Goal: Find contact information: Obtain details needed to contact an individual or organization

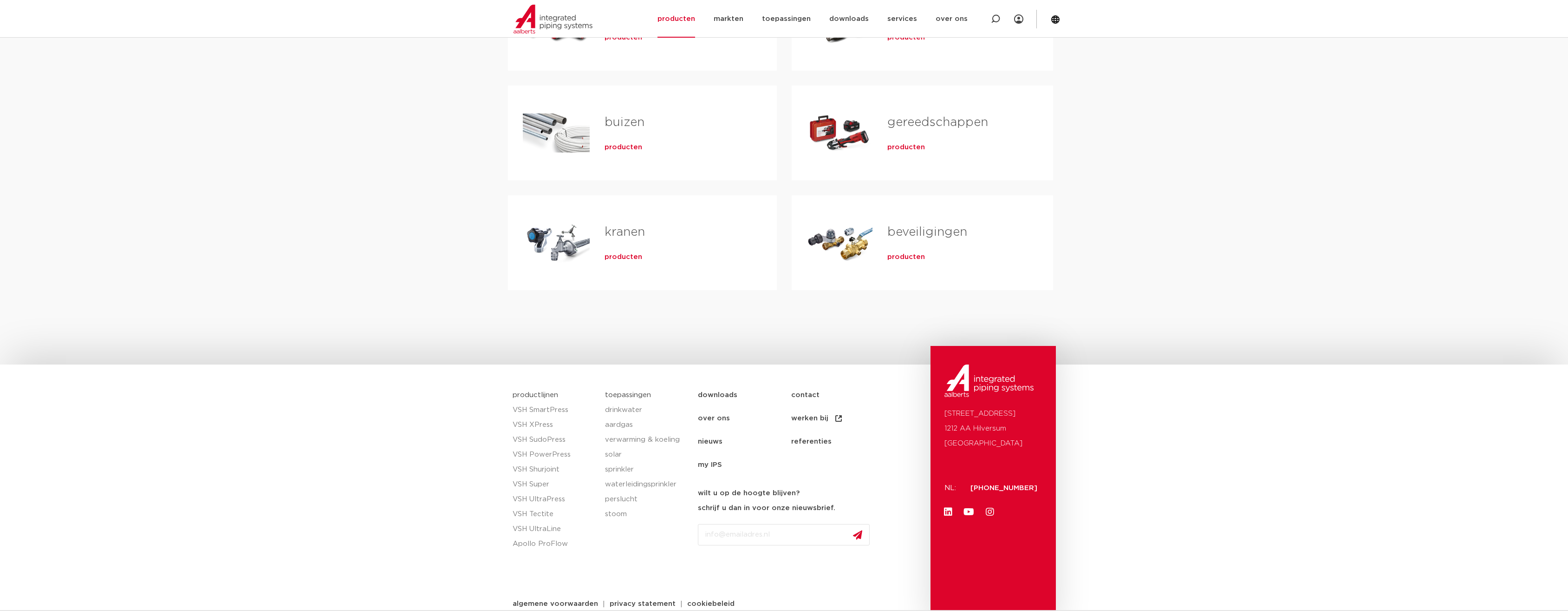
scroll to position [269, 0]
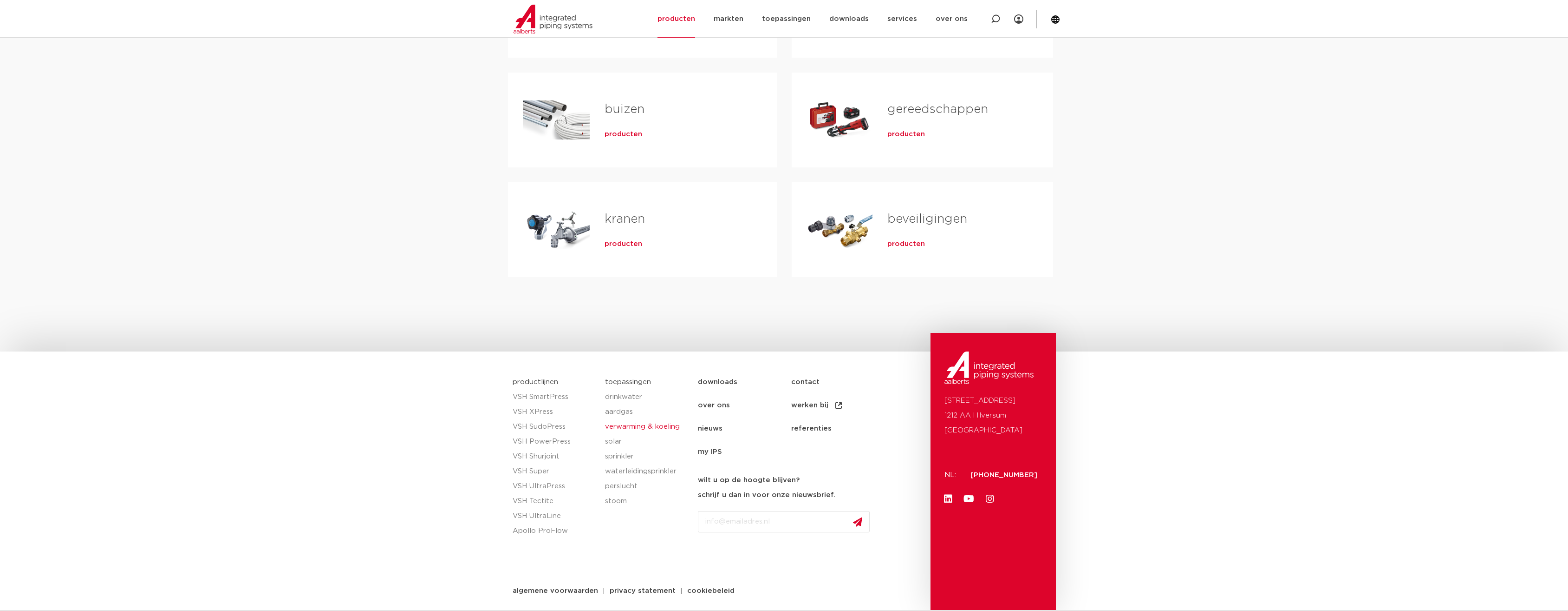
click at [624, 427] on link "verwarming & koeling" at bounding box center [646, 427] width 83 height 15
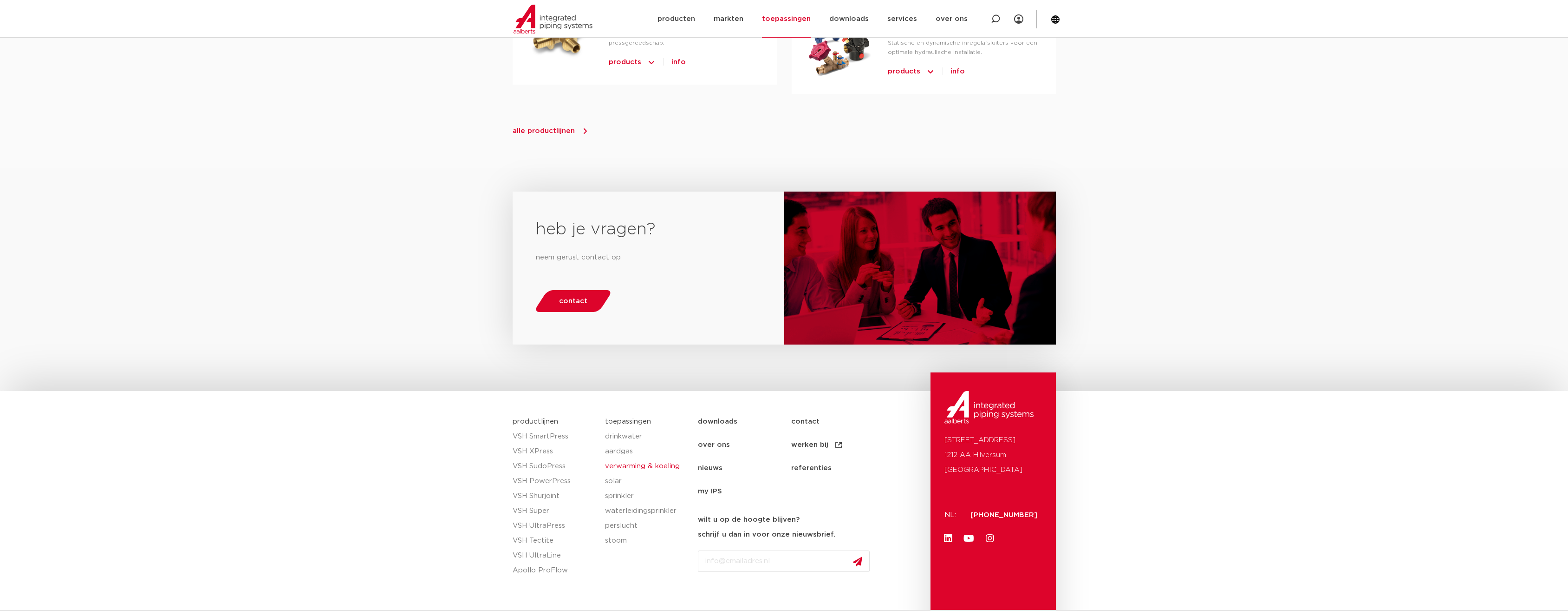
scroll to position [1196, 0]
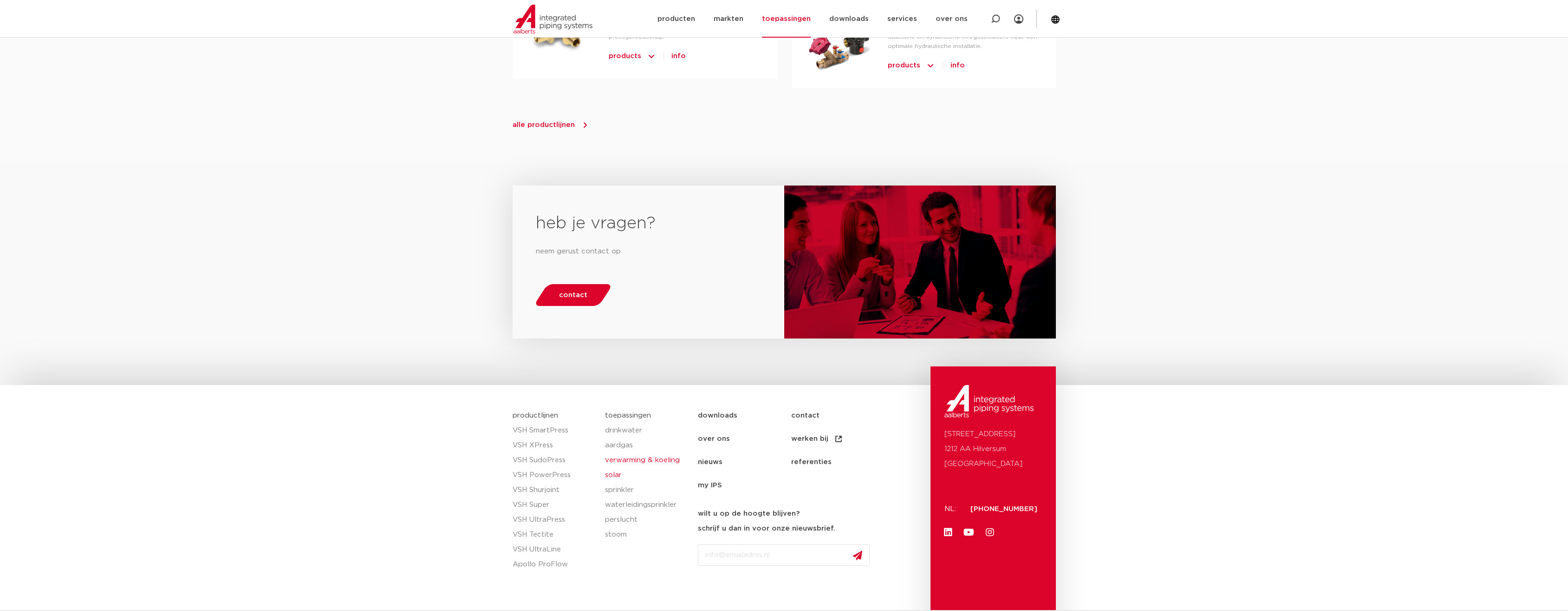
click at [615, 467] on link "solar" at bounding box center [646, 475] width 83 height 15
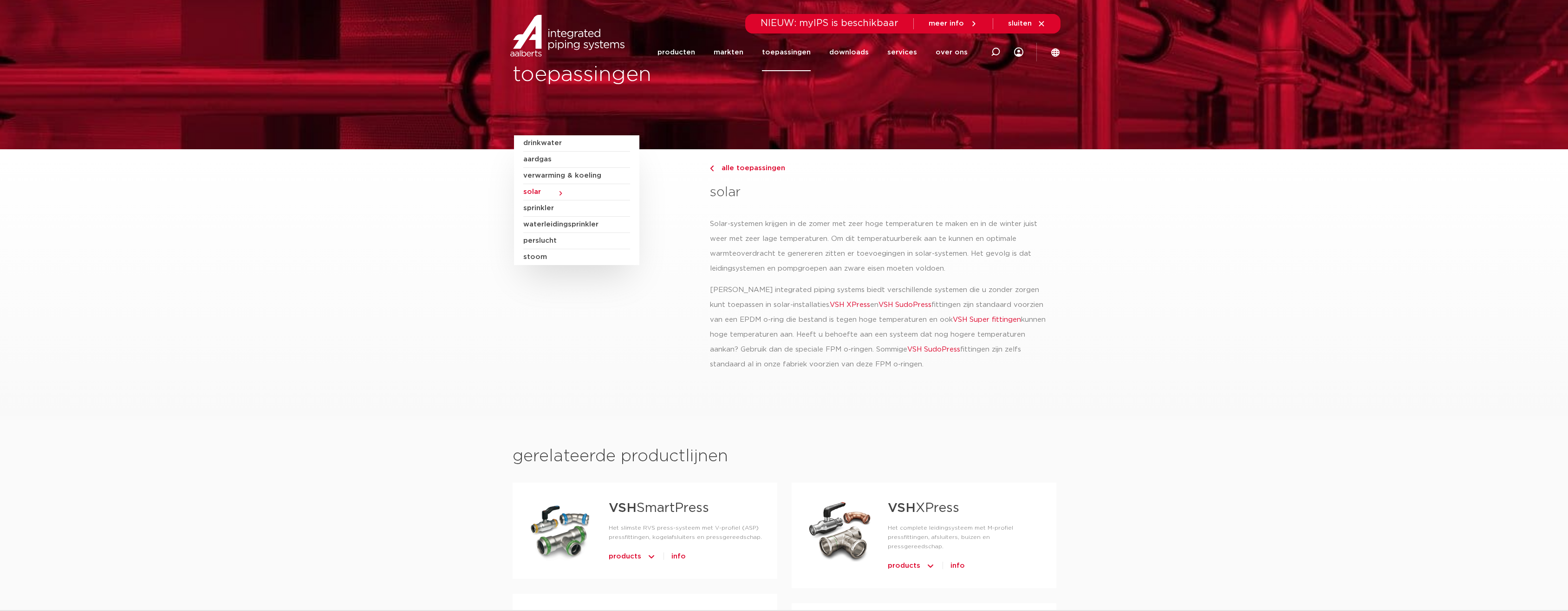
click at [553, 236] on span "perslucht" at bounding box center [577, 241] width 107 height 17
click at [543, 241] on span "perslucht" at bounding box center [577, 241] width 107 height 17
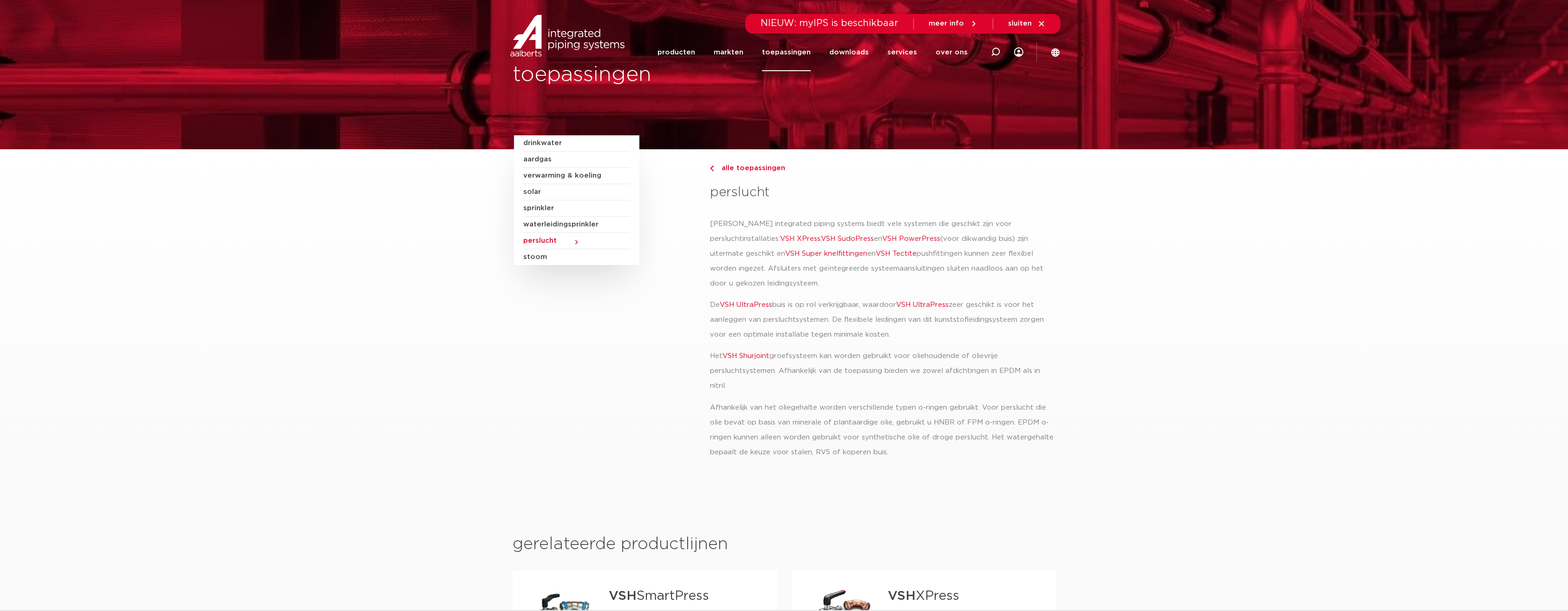
click at [535, 260] on span "stoom" at bounding box center [577, 256] width 107 height 16
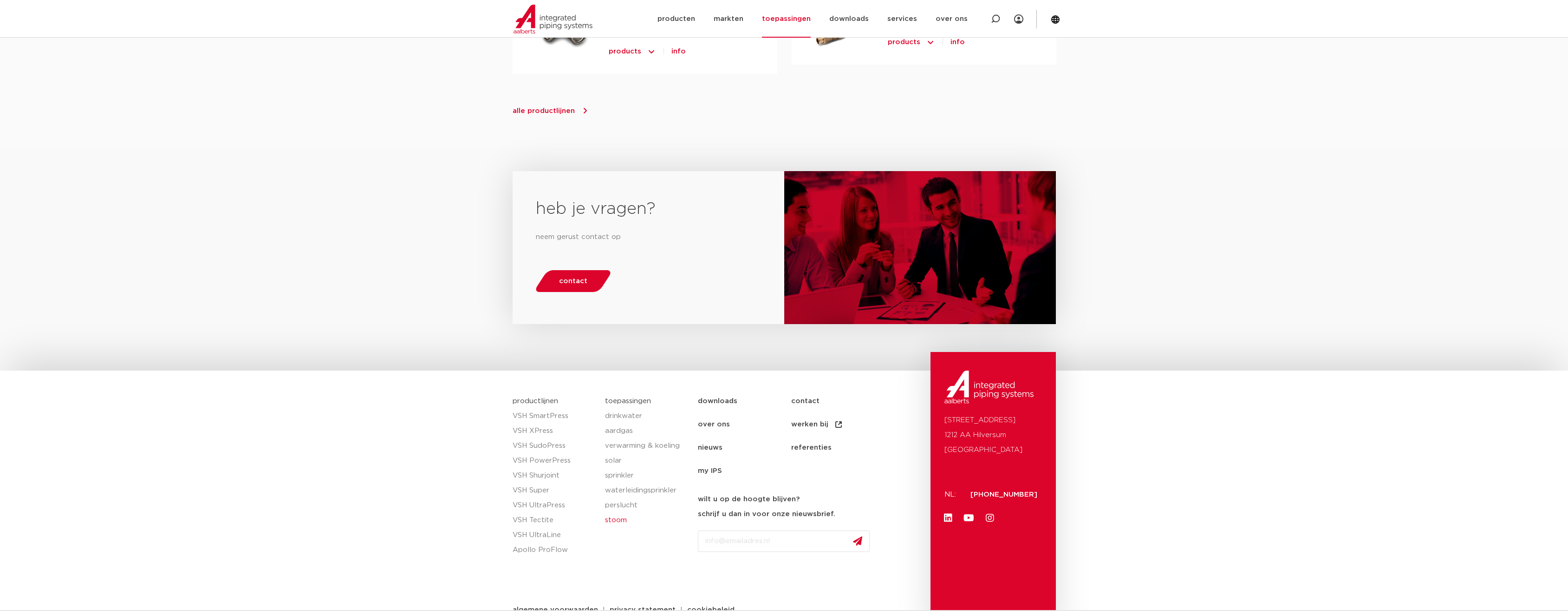
scroll to position [472, 0]
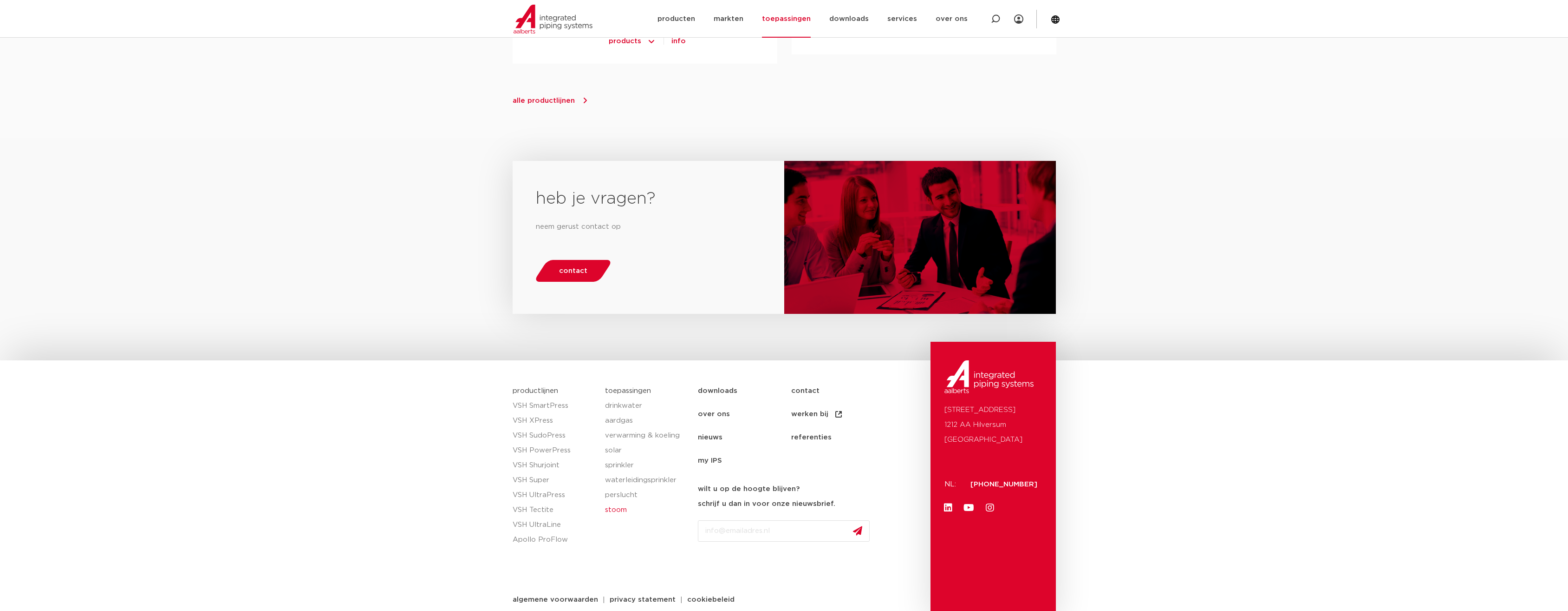
click at [706, 403] on link "over ons" at bounding box center [744, 414] width 93 height 23
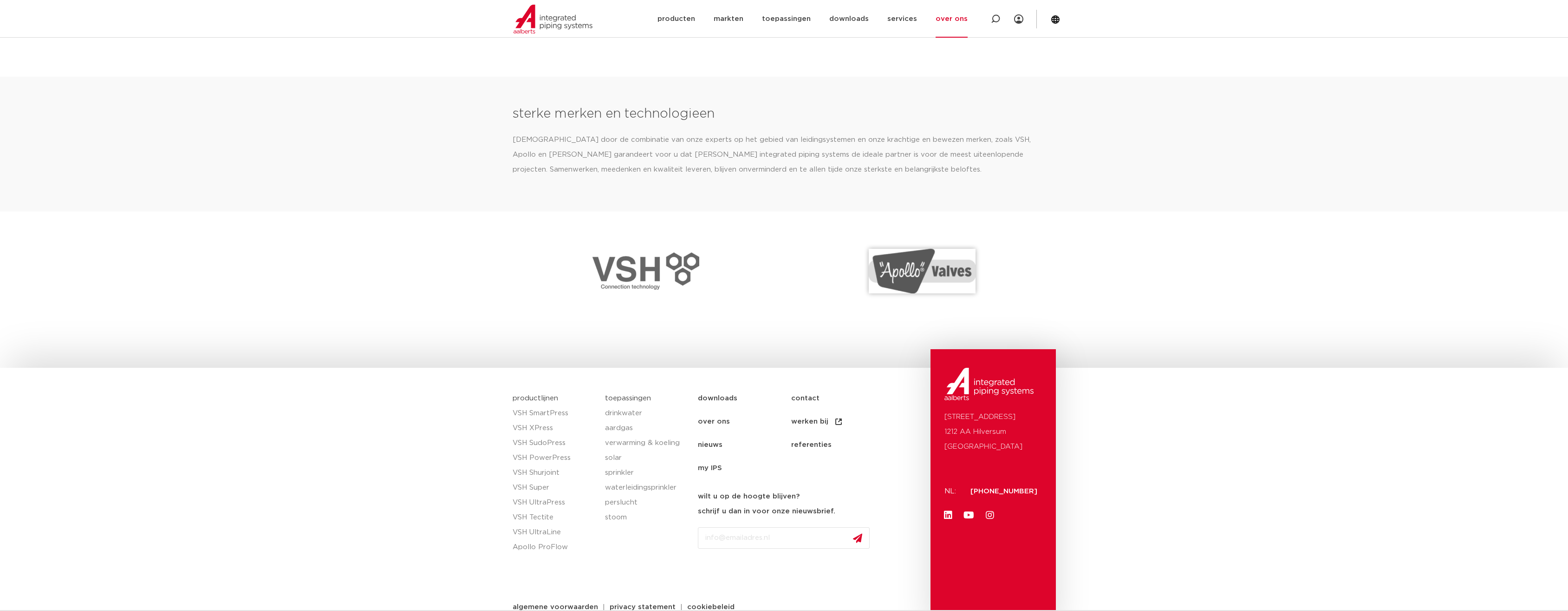
scroll to position [1196, 0]
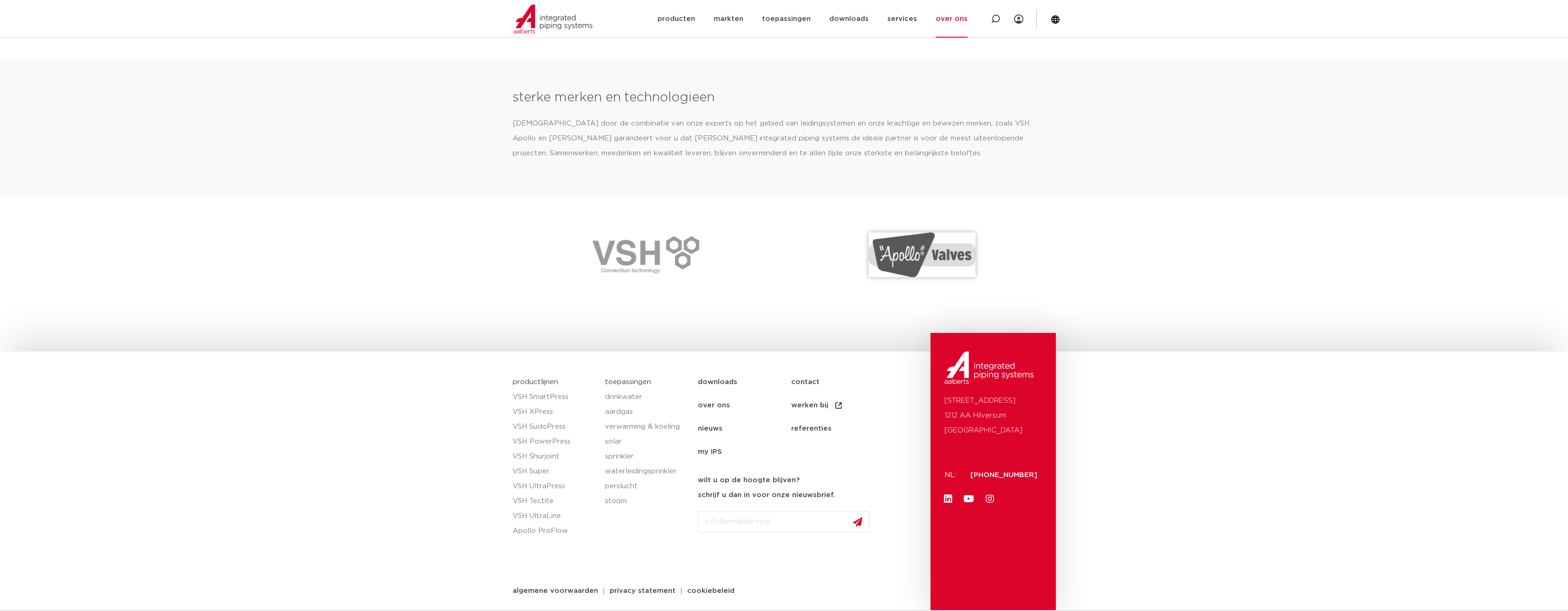
drag, startPoint x: 1042, startPoint y: 473, endPoint x: 973, endPoint y: 478, distance: 69.2
click at [973, 478] on div "Oude Amersfoortseweg 99 1212 AA Hilversum Nederland NL: +31 (0)35 6884 211 Link…" at bounding box center [993, 471] width 126 height 278
copy span "[PHONE_NUMBER]"
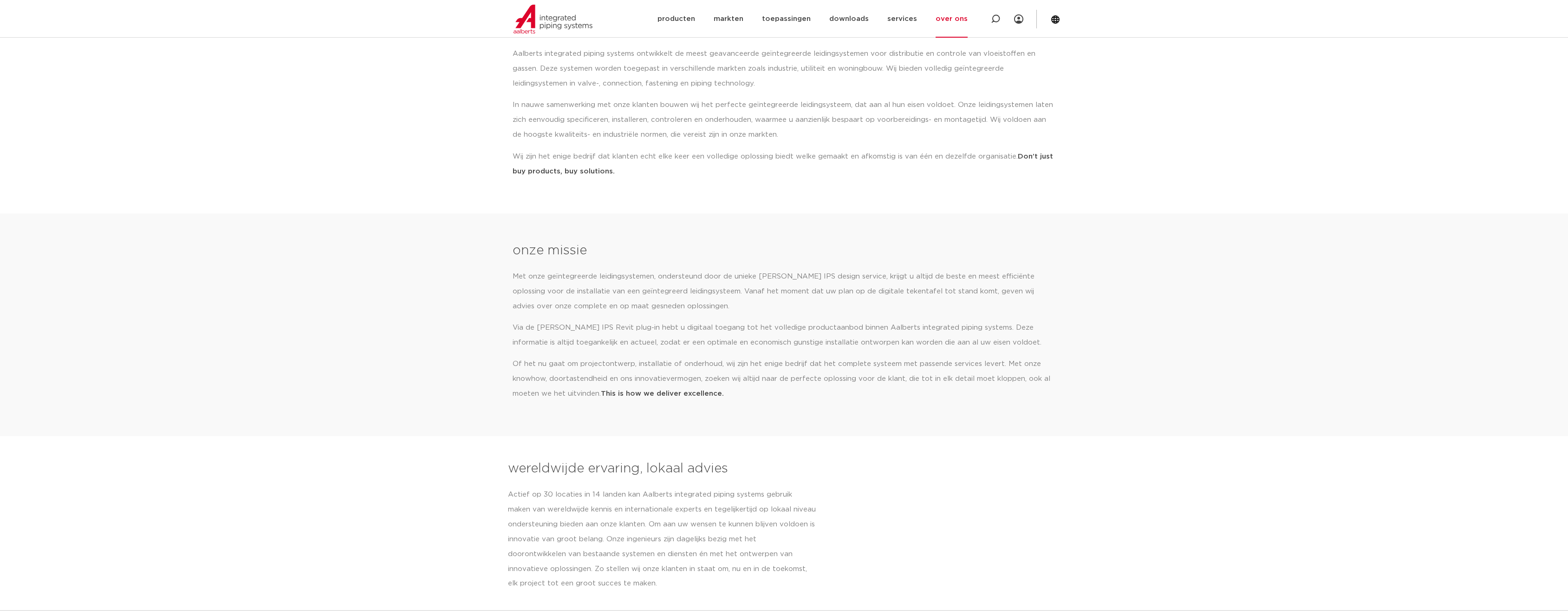
scroll to position [0, 0]
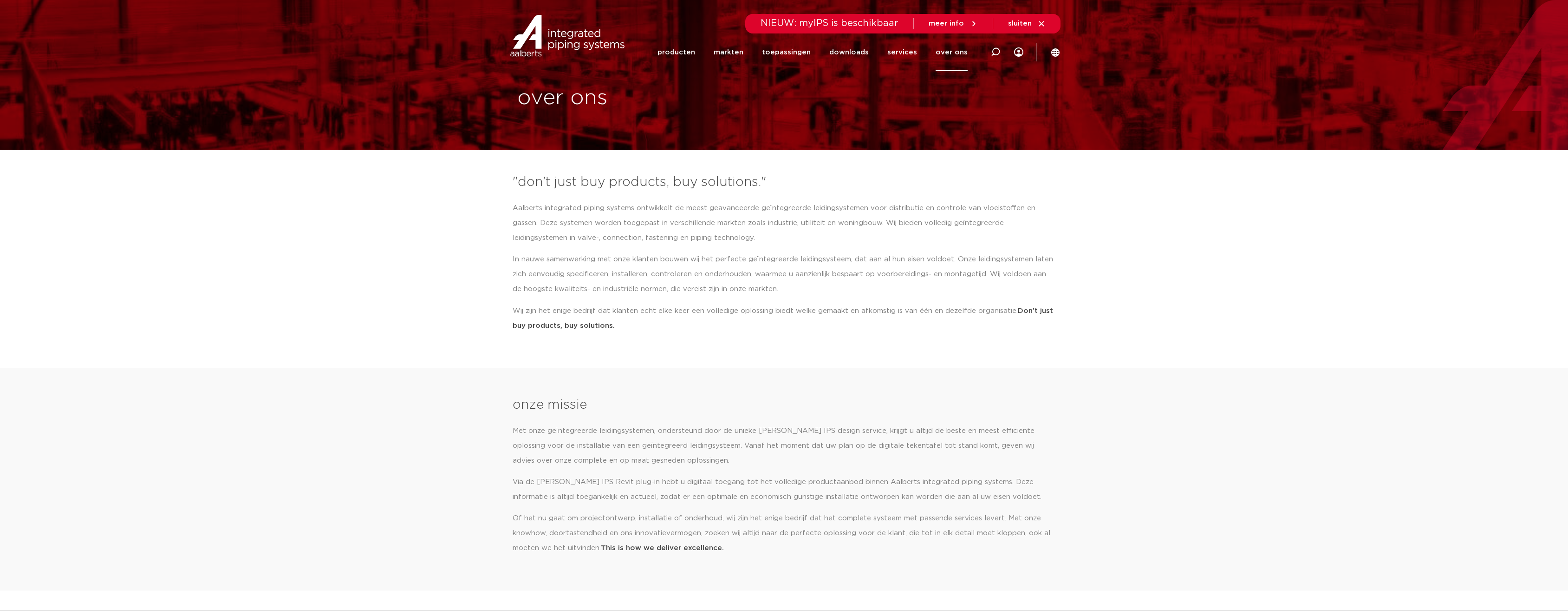
click at [845, 21] on span "NIEUW: myIPS is beschikbaar" at bounding box center [829, 22] width 138 height 9
click at [968, 21] on span "meer info" at bounding box center [953, 24] width 50 height 8
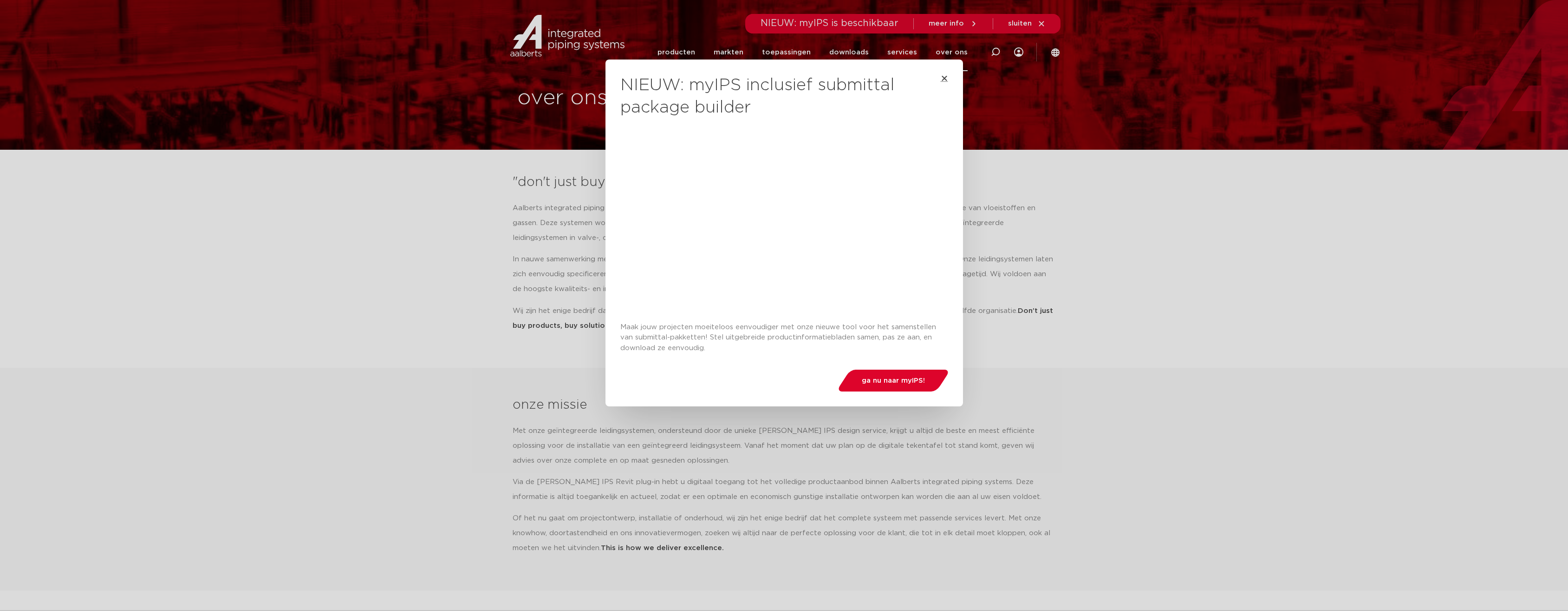
click at [941, 76] on icon "Close" at bounding box center [944, 78] width 7 height 7
